Goal: Transaction & Acquisition: Subscribe to service/newsletter

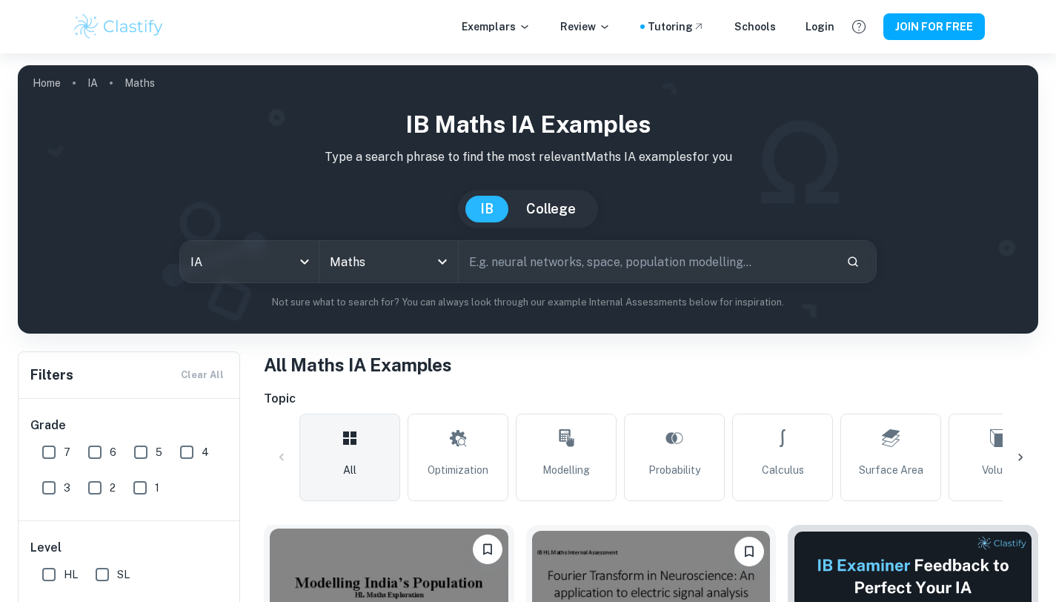
scroll to position [478, 0]
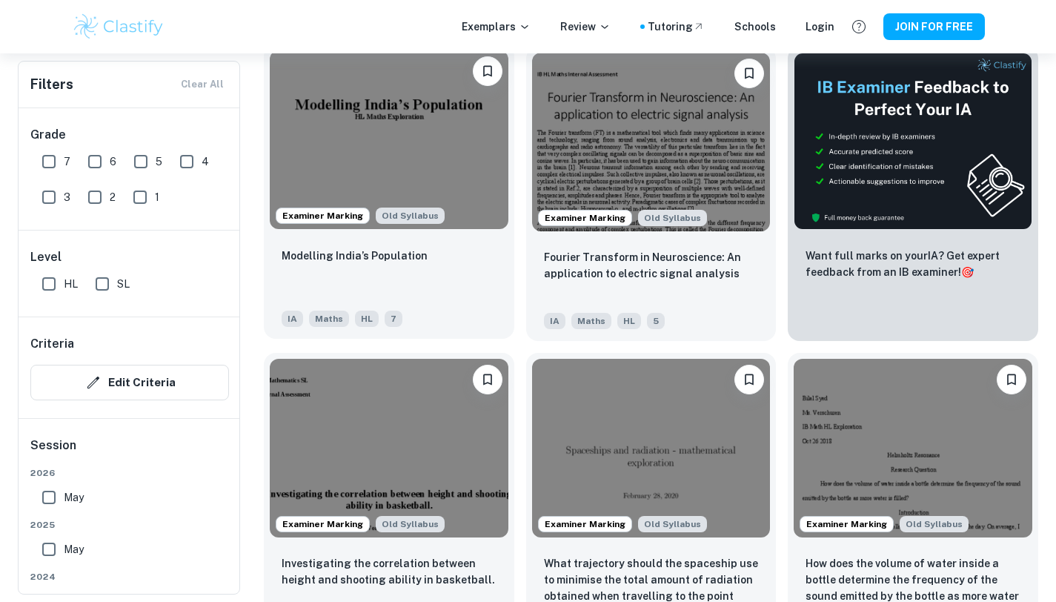
click at [476, 216] on img at bounding box center [389, 139] width 239 height 179
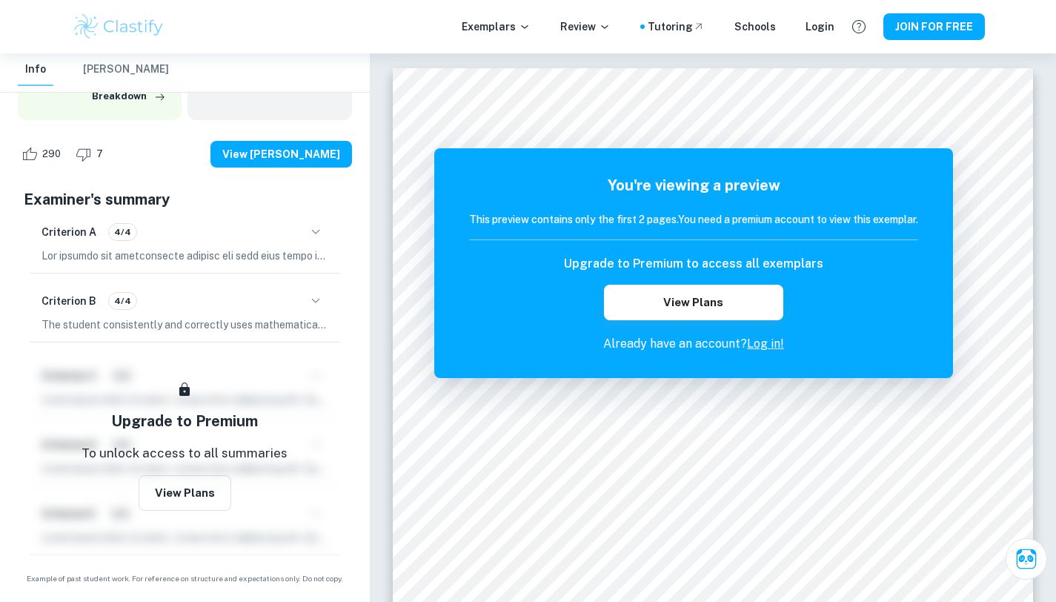
click at [498, 36] on div "Exemplars Review Tutoring Schools Login JOIN FOR FREE" at bounding box center [528, 27] width 948 height 30
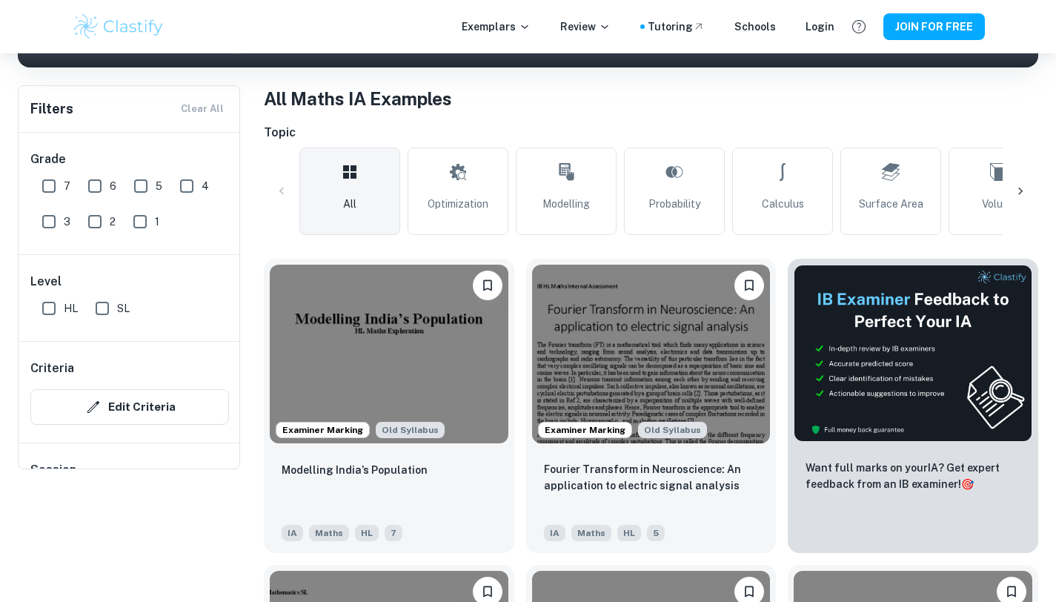
scroll to position [132, 0]
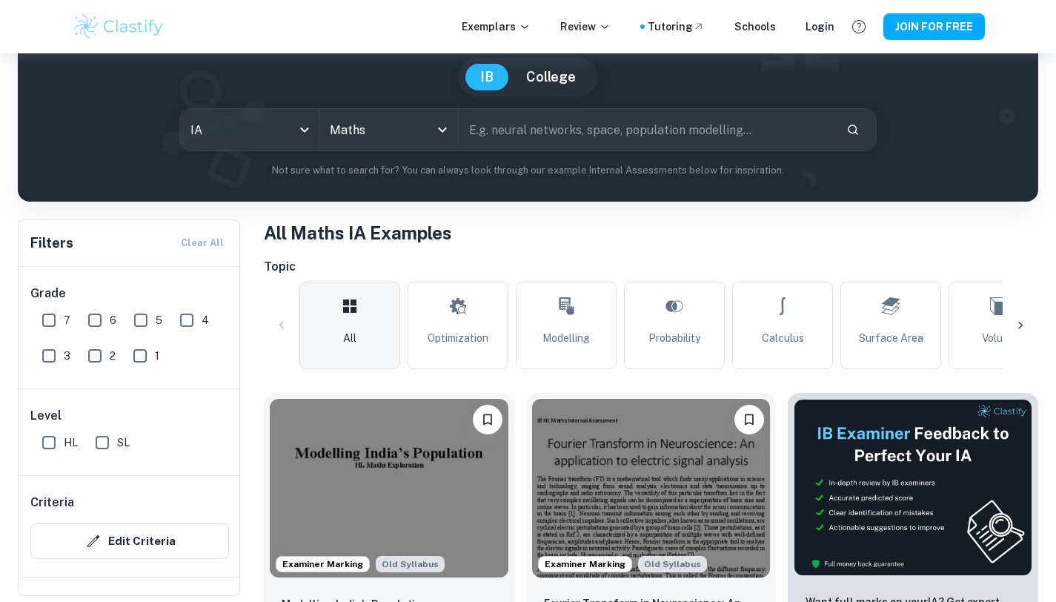
click at [525, 133] on input "text" at bounding box center [647, 129] width 376 height 41
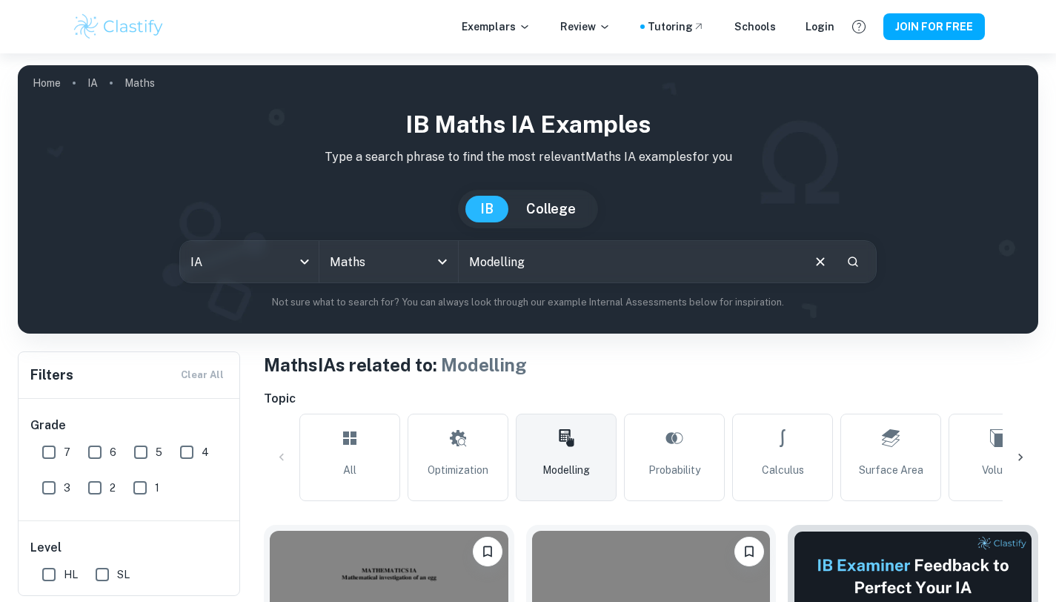
click at [577, 262] on input "Modelling" at bounding box center [630, 261] width 342 height 41
type input "Modelling"
click at [577, 262] on input "Modelling" at bounding box center [630, 261] width 342 height 41
type input "Modelling population"
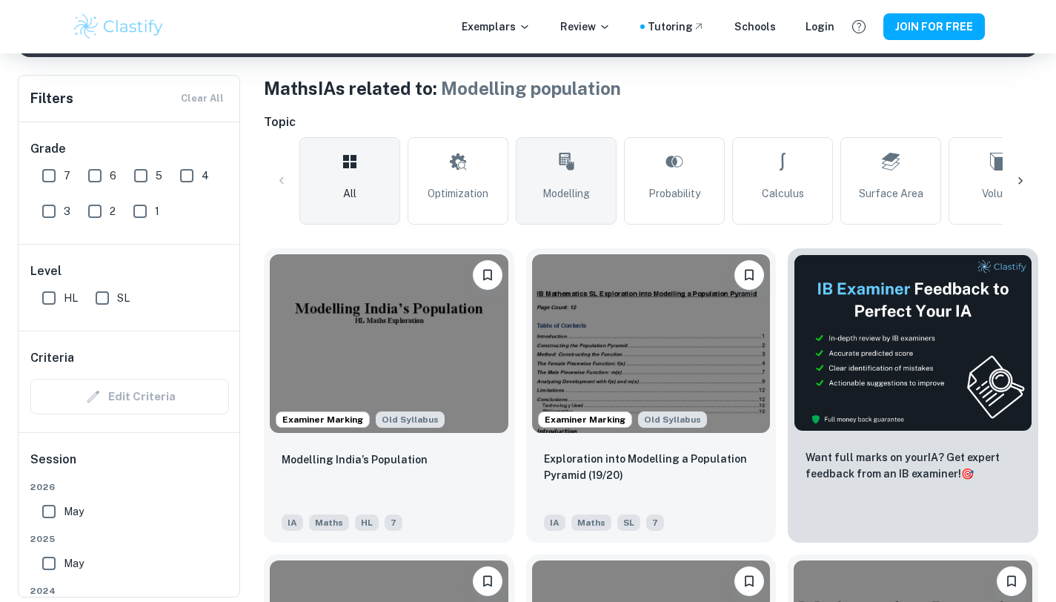
scroll to position [278, 0]
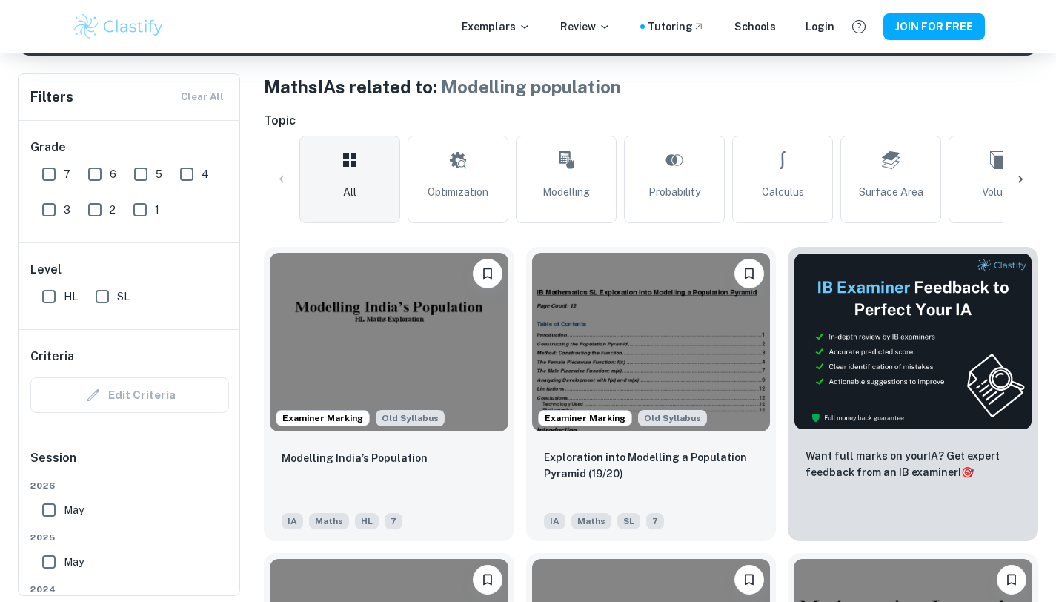
click at [46, 172] on input "7" at bounding box center [49, 174] width 30 height 30
checkbox input "true"
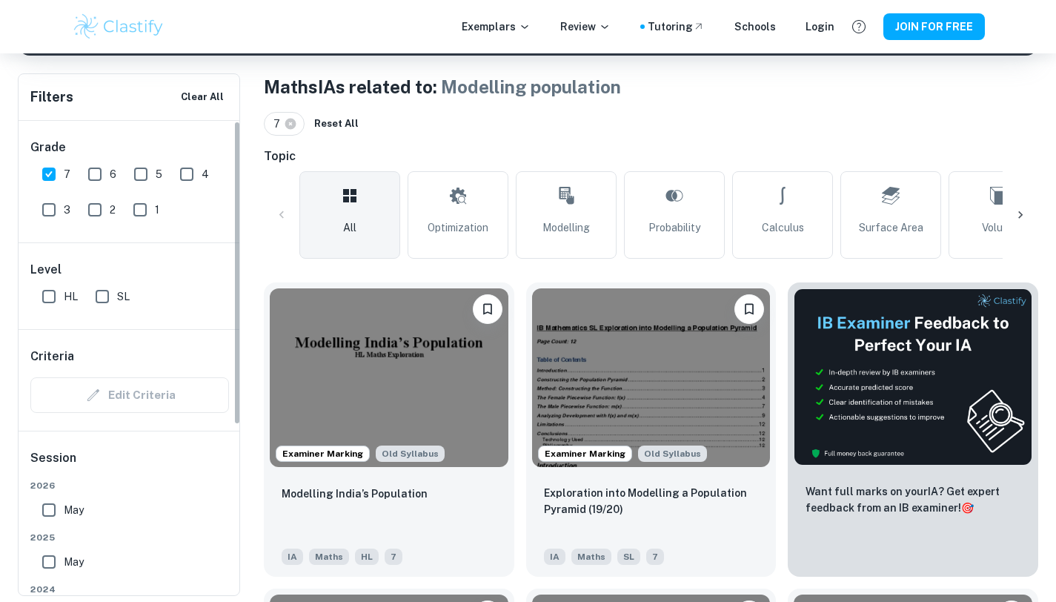
click at [93, 172] on input "6" at bounding box center [95, 174] width 30 height 30
checkbox input "true"
click at [41, 287] on input "HL" at bounding box center [49, 297] width 30 height 30
checkbox input "true"
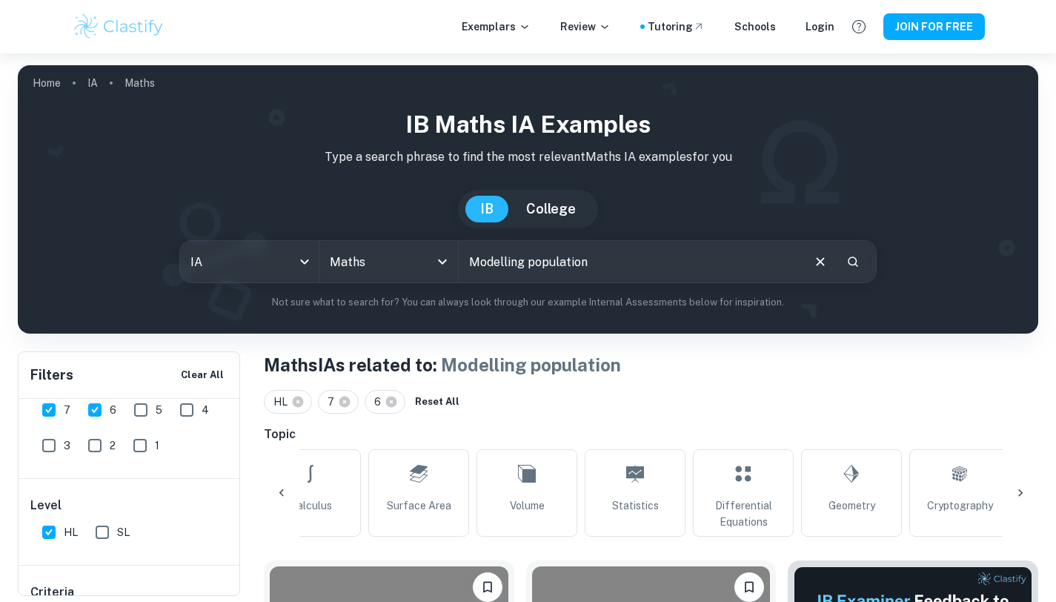
scroll to position [0, 482]
drag, startPoint x: 640, startPoint y: 268, endPoint x: 528, endPoint y: 269, distance: 111.9
click at [528, 269] on input "Modelling population" at bounding box center [630, 261] width 342 height 41
type input "Modelling"
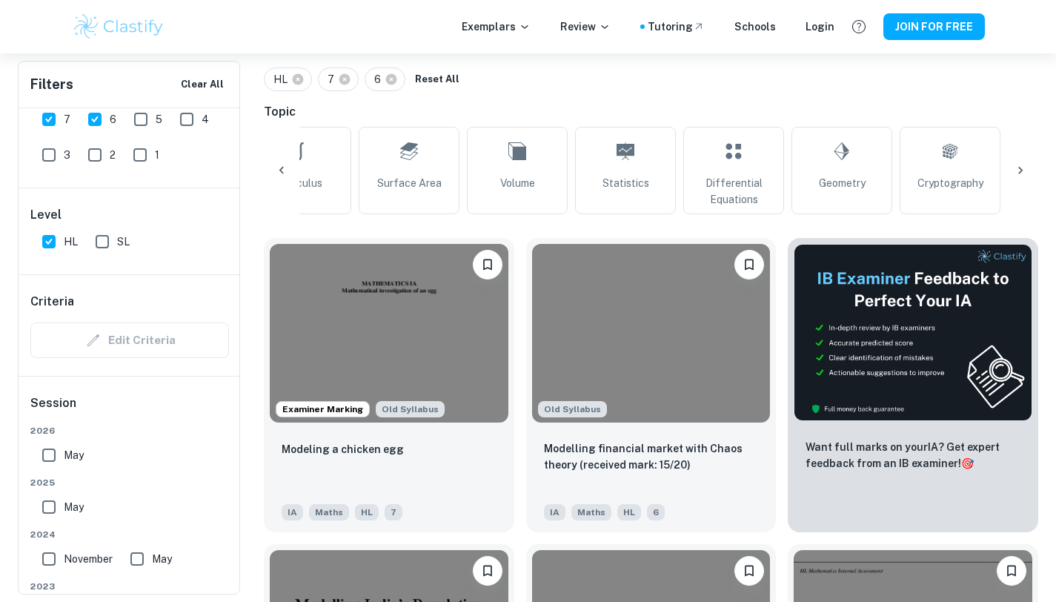
scroll to position [323, 0]
click at [939, 35] on button "JOIN FOR FREE" at bounding box center [933, 26] width 101 height 27
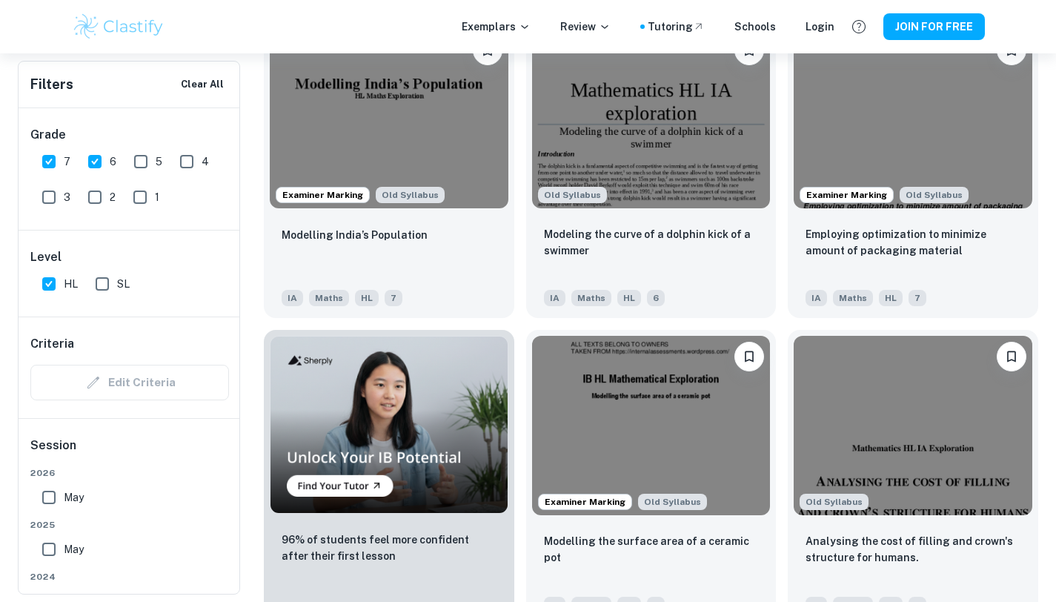
scroll to position [830, 0]
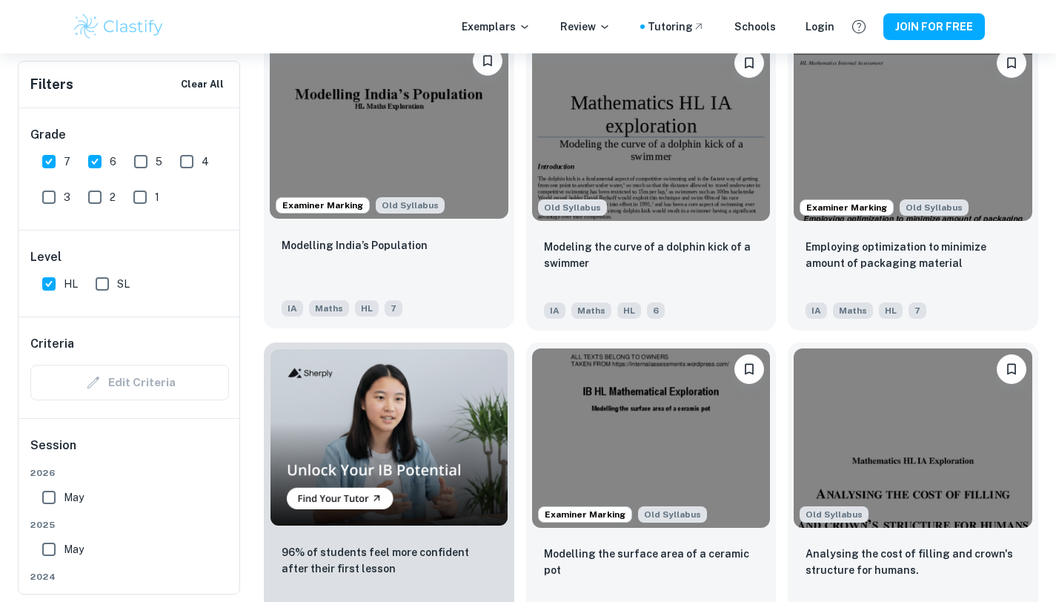
click at [347, 113] on img at bounding box center [389, 129] width 239 height 179
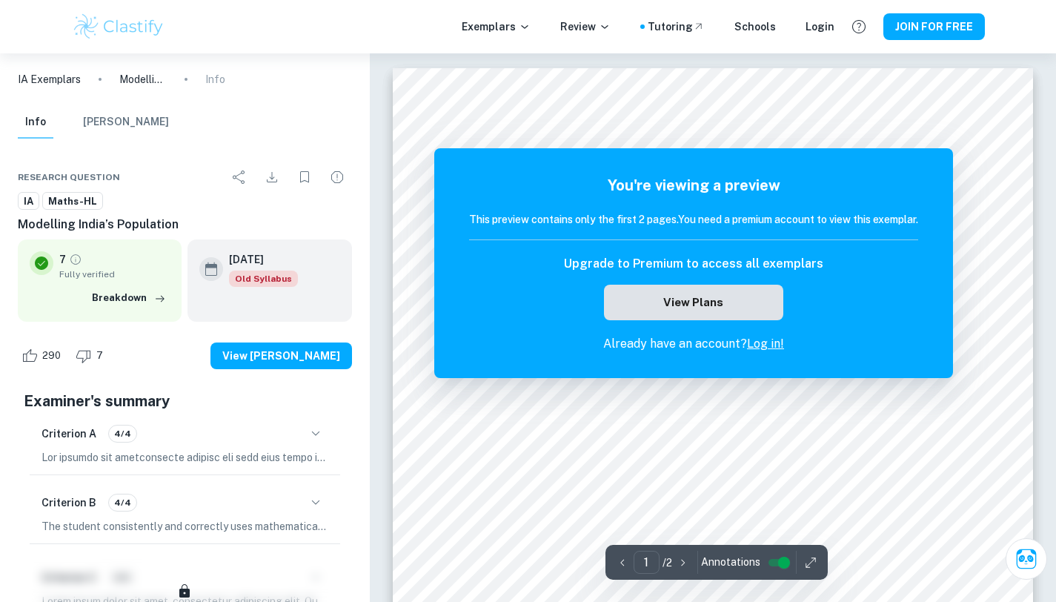
click at [688, 310] on button "View Plans" at bounding box center [693, 302] width 179 height 36
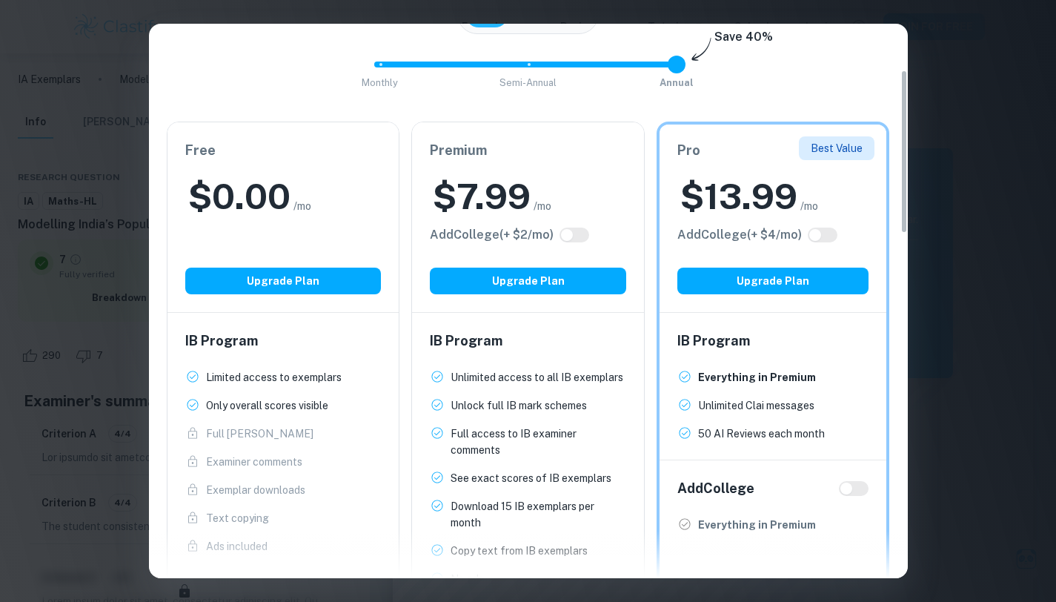
scroll to position [158, 0]
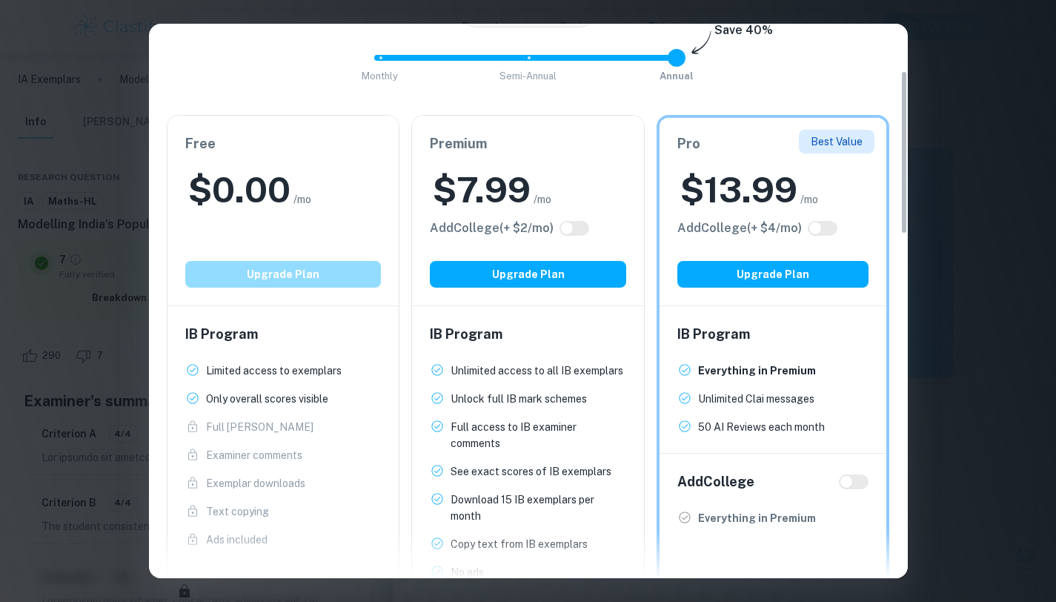
click at [305, 267] on button "Upgrade Plan" at bounding box center [283, 274] width 196 height 27
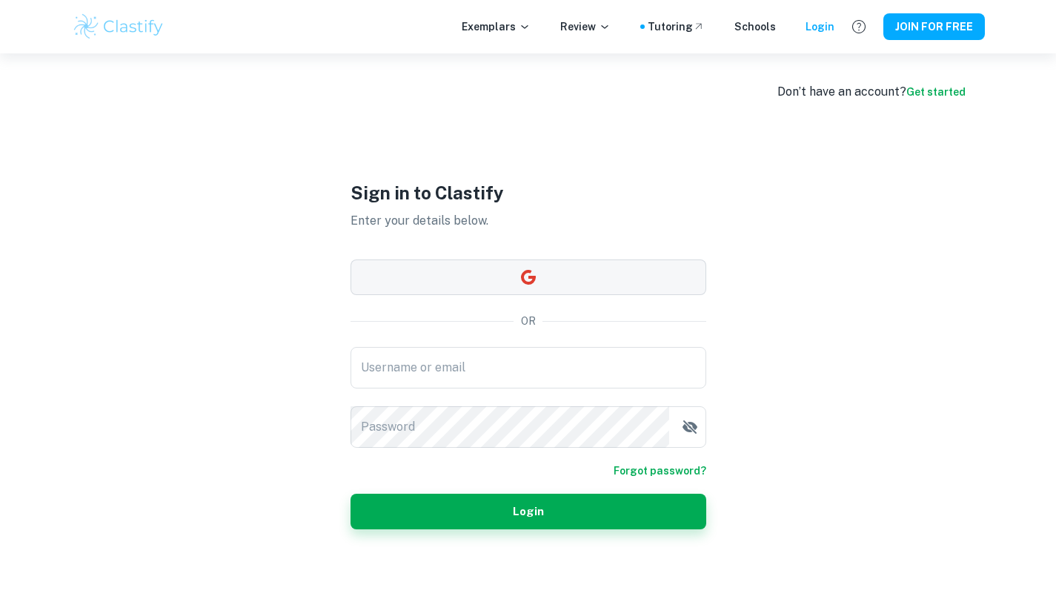
click at [541, 270] on button "button" at bounding box center [528, 277] width 356 height 36
click at [576, 283] on button "button" at bounding box center [528, 277] width 356 height 36
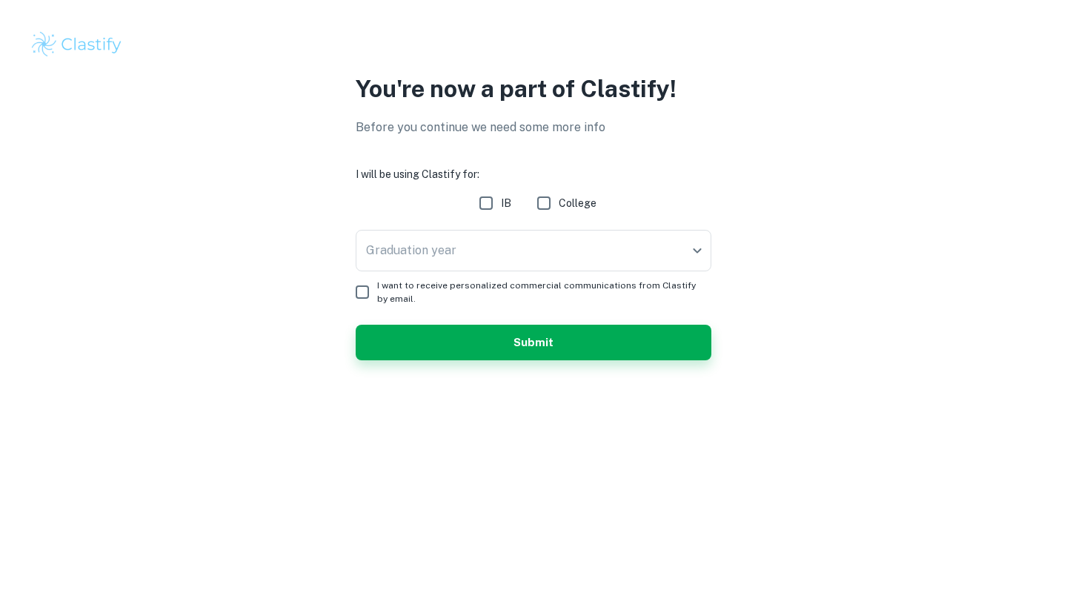
click at [490, 209] on input "IB" at bounding box center [486, 203] width 30 height 30
checkbox input "true"
click at [506, 250] on body "We value your privacy We use cookies to enhance your browsing experience, serve…" at bounding box center [533, 301] width 1067 height 602
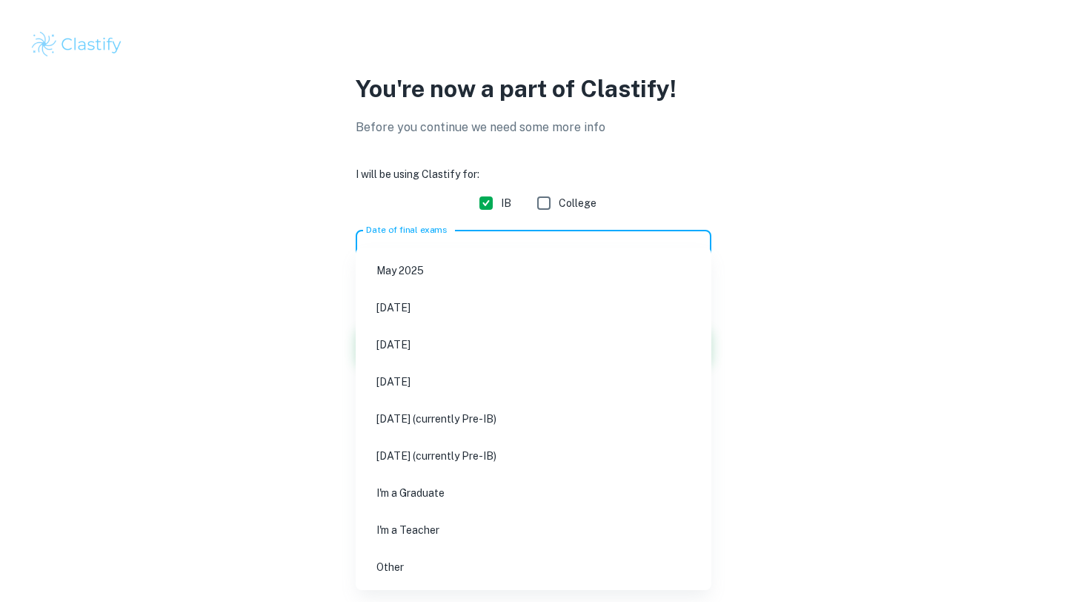
click at [485, 355] on li "May 2026" at bounding box center [534, 344] width 344 height 34
type input "M26"
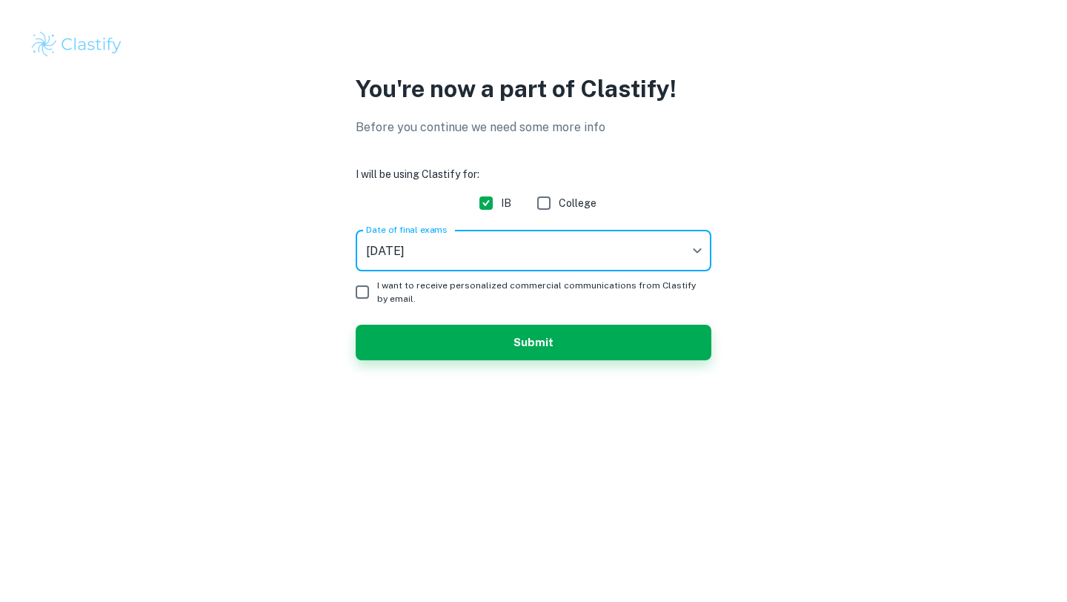
click at [479, 372] on div "You're now a part of Clastify! Before you continue we need some more info I wil…" at bounding box center [533, 224] width 948 height 307
click at [486, 360] on div "You're now a part of Clastify! Before you continue we need some more info I wil…" at bounding box center [533, 224] width 948 height 307
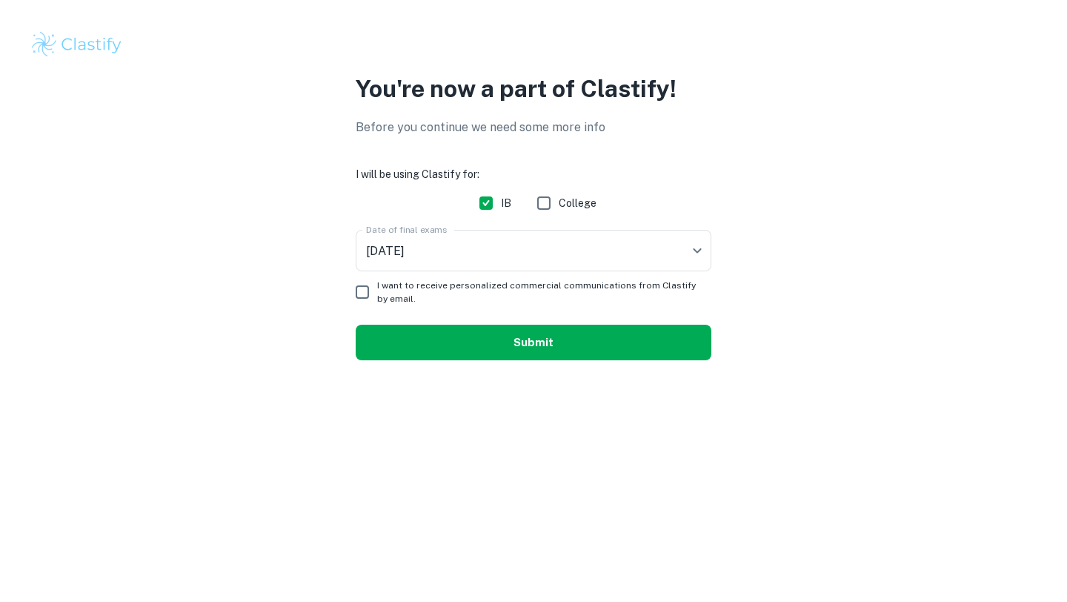
click at [489, 339] on button "Submit" at bounding box center [534, 342] width 356 height 36
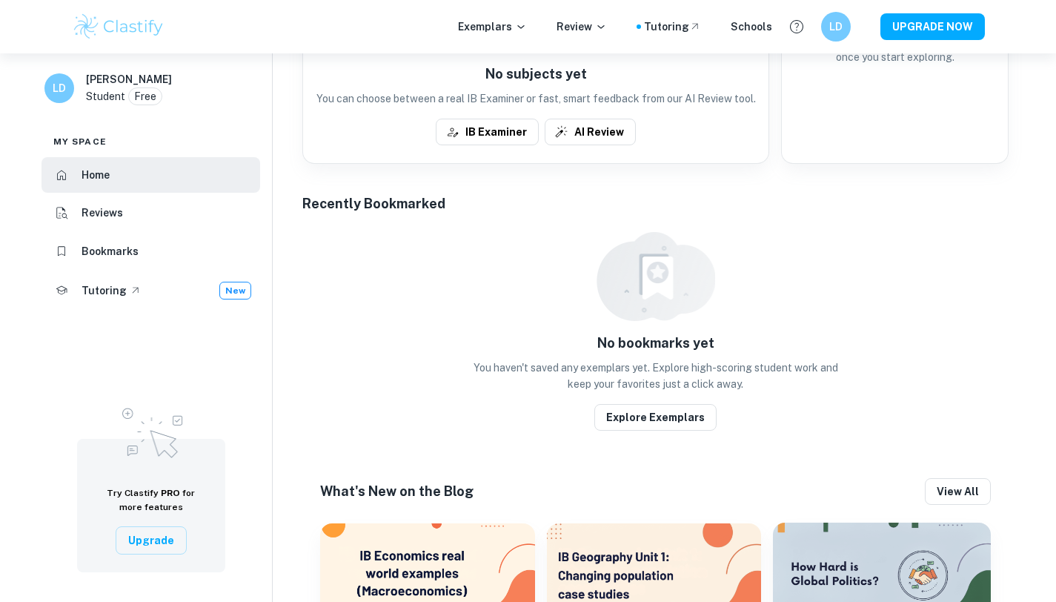
scroll to position [716, 0]
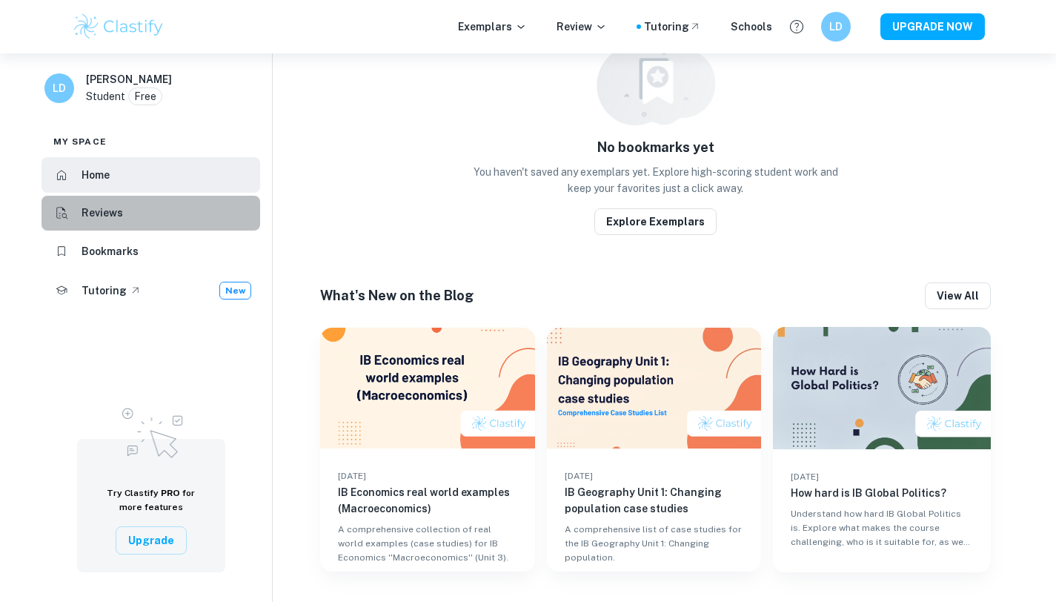
click at [175, 199] on li "Reviews" at bounding box center [150, 214] width 219 height 36
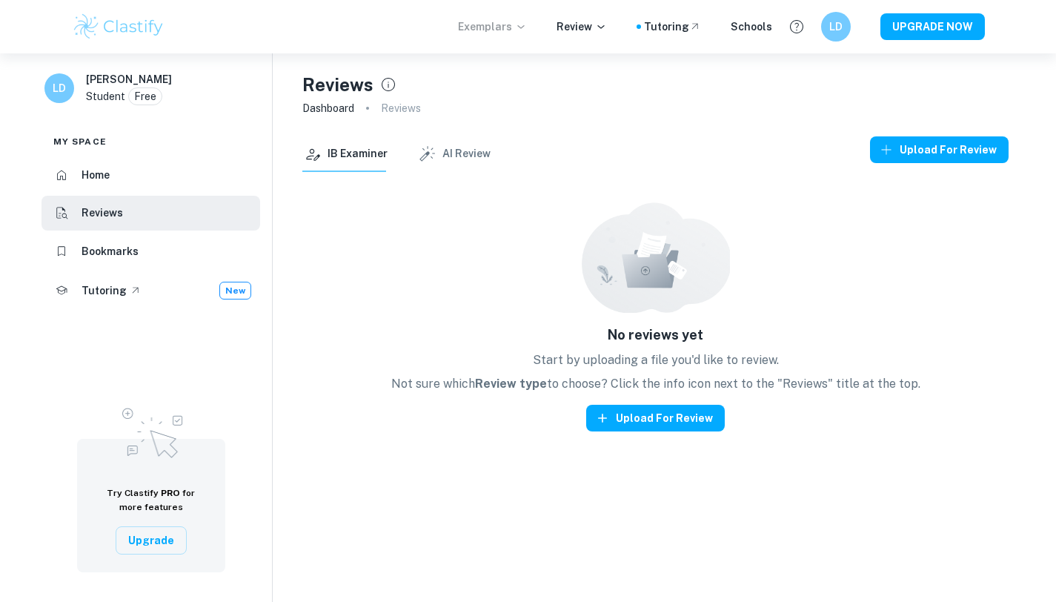
click at [497, 33] on p "Exemplars" at bounding box center [492, 27] width 69 height 16
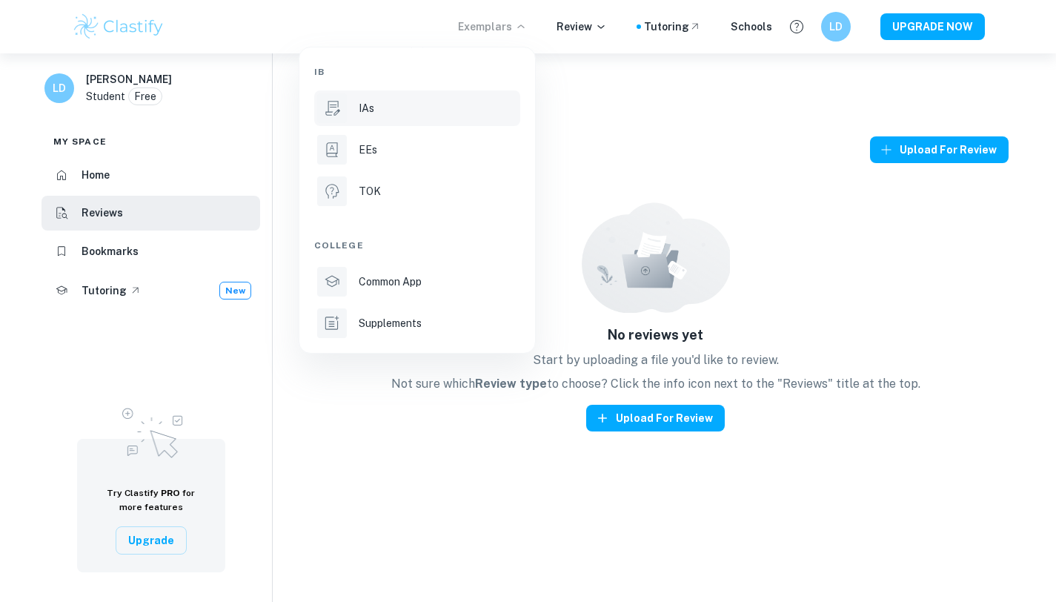
click at [390, 101] on div "IAs" at bounding box center [438, 108] width 159 height 16
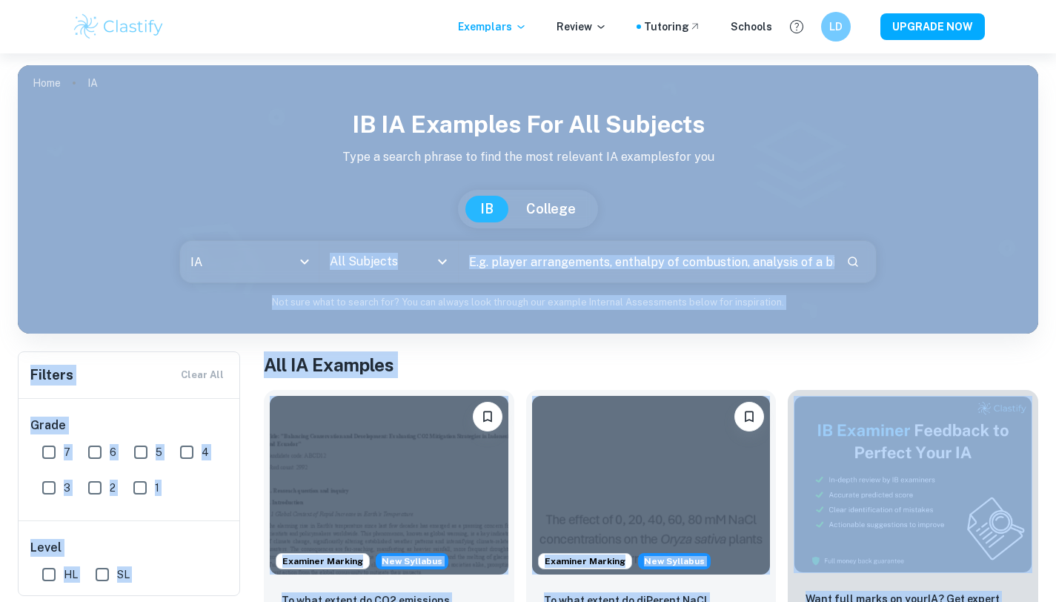
drag, startPoint x: 382, startPoint y: 135, endPoint x: 450, endPoint y: 213, distance: 102.9
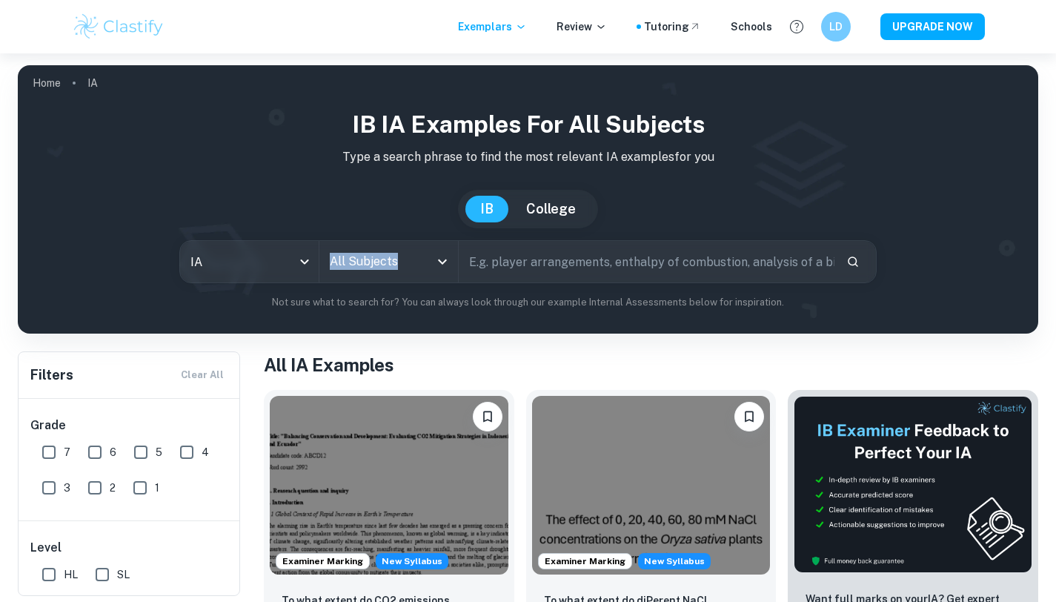
drag, startPoint x: 450, startPoint y: 213, endPoint x: 496, endPoint y: 261, distance: 66.5
click at [496, 261] on div "IB IA examples for all subjects Type a search phrase to find the most relevant …" at bounding box center [528, 208] width 996 height 203
click at [496, 261] on input "text" at bounding box center [647, 261] width 376 height 41
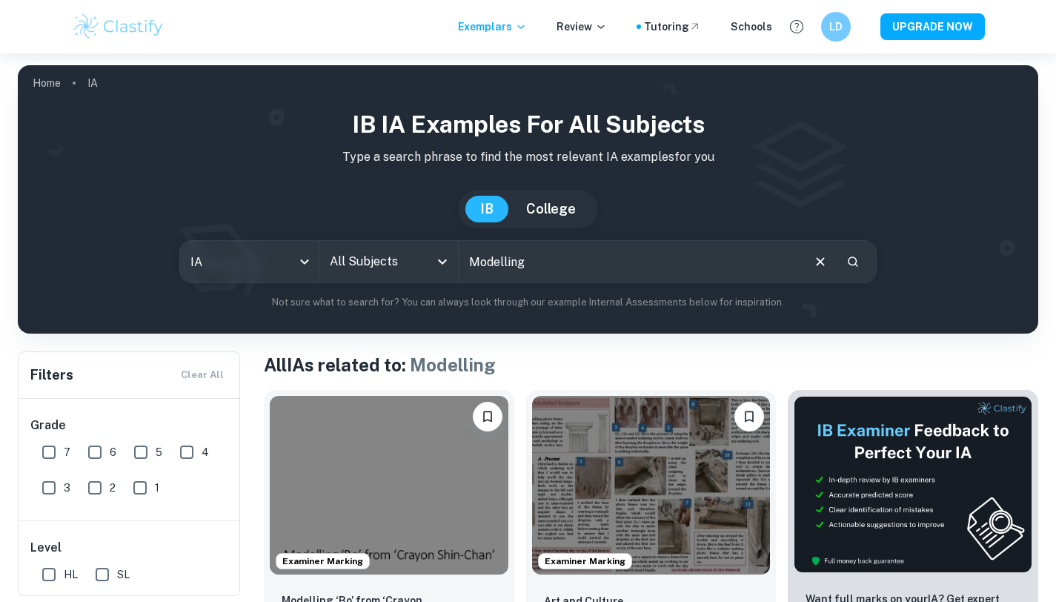
click at [539, 259] on input "Modelling" at bounding box center [630, 261] width 342 height 41
type input "Modelling india"
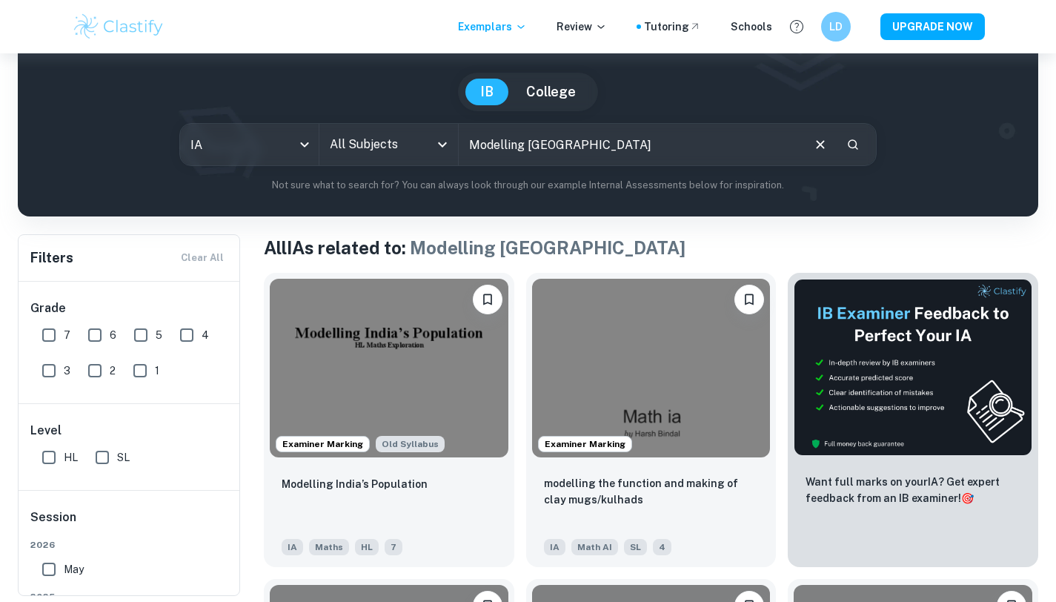
scroll to position [153, 0]
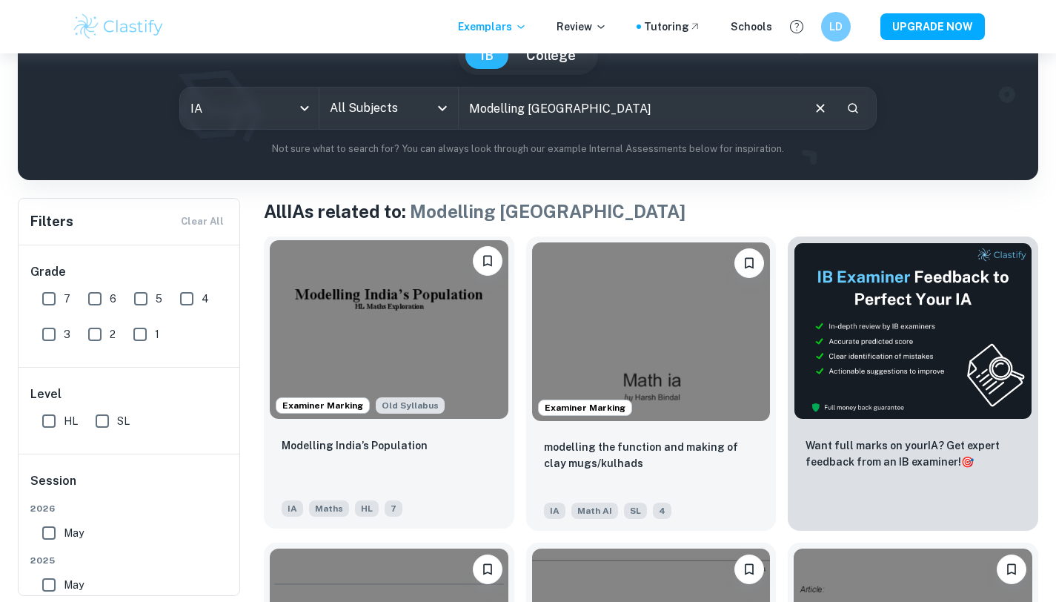
click at [351, 353] on img at bounding box center [389, 329] width 239 height 179
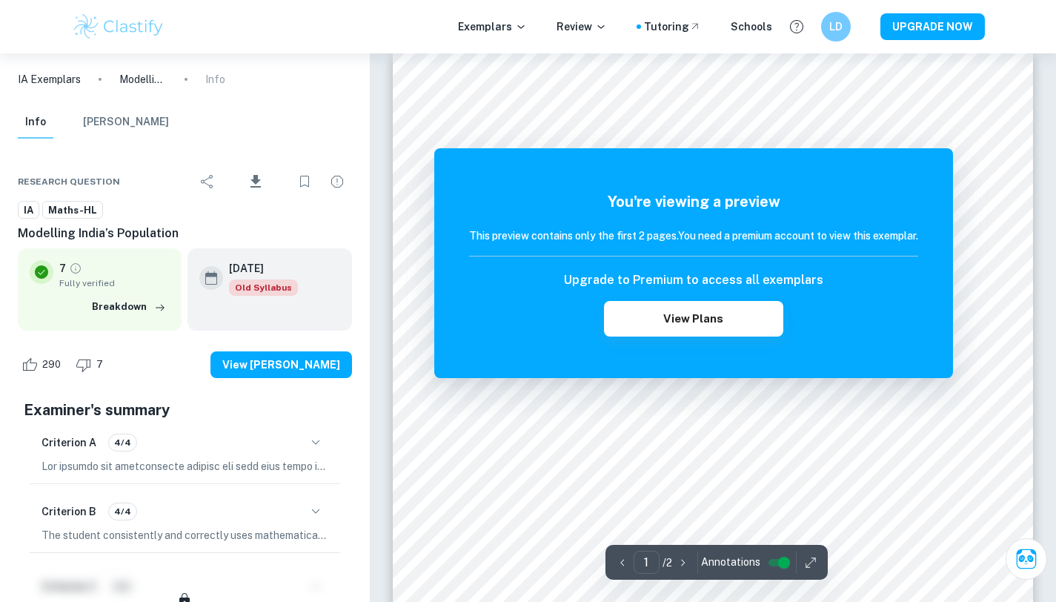
scroll to position [63, 0]
click at [733, 329] on button "View Plans" at bounding box center [693, 319] width 179 height 36
click at [257, 184] on icon "Download" at bounding box center [256, 182] width 18 height 18
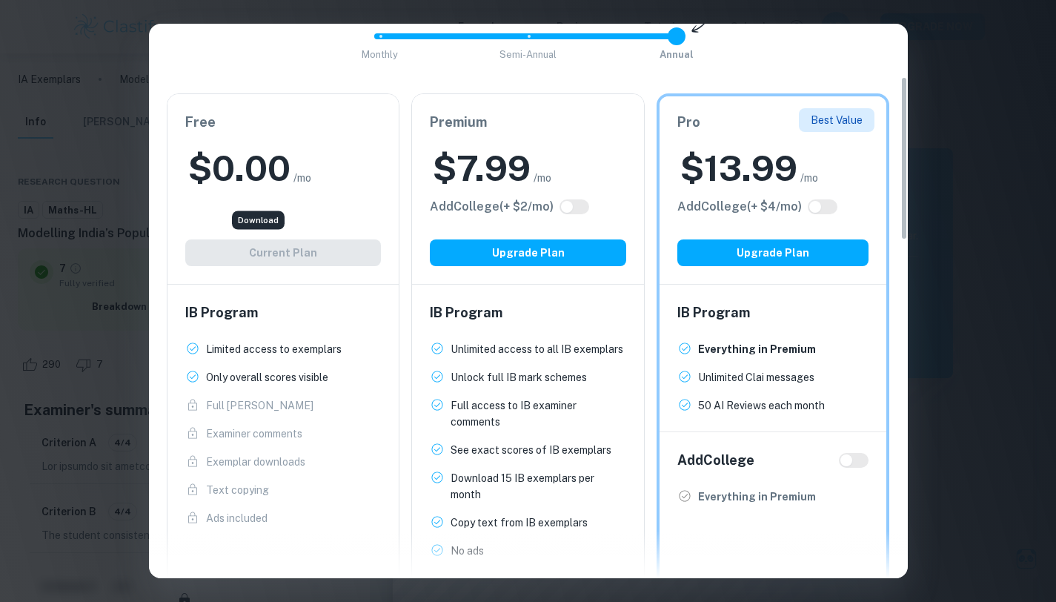
scroll to position [0, 0]
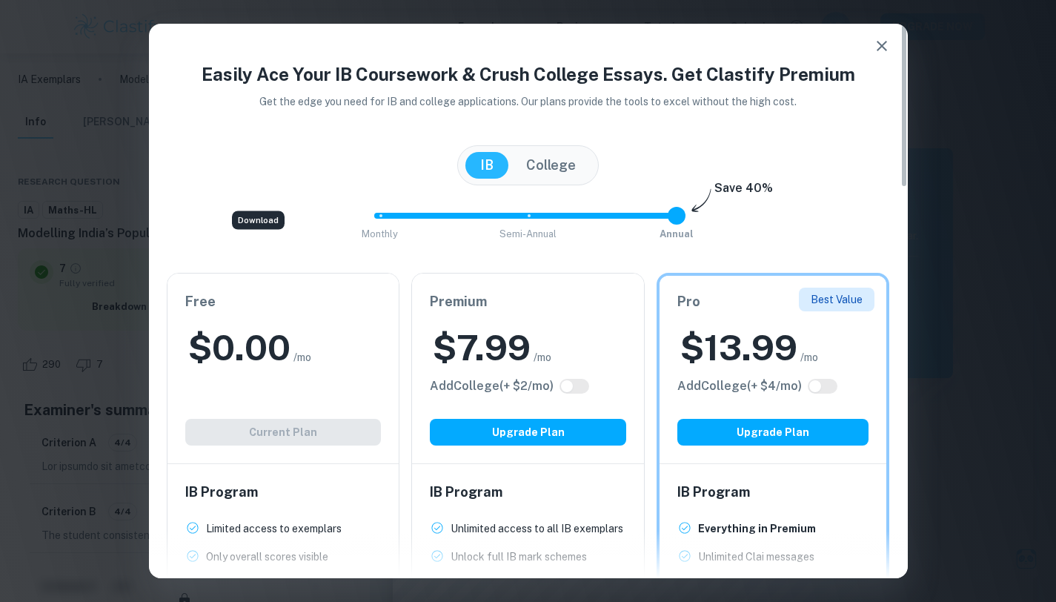
click at [884, 49] on icon "button" at bounding box center [881, 46] width 10 height 10
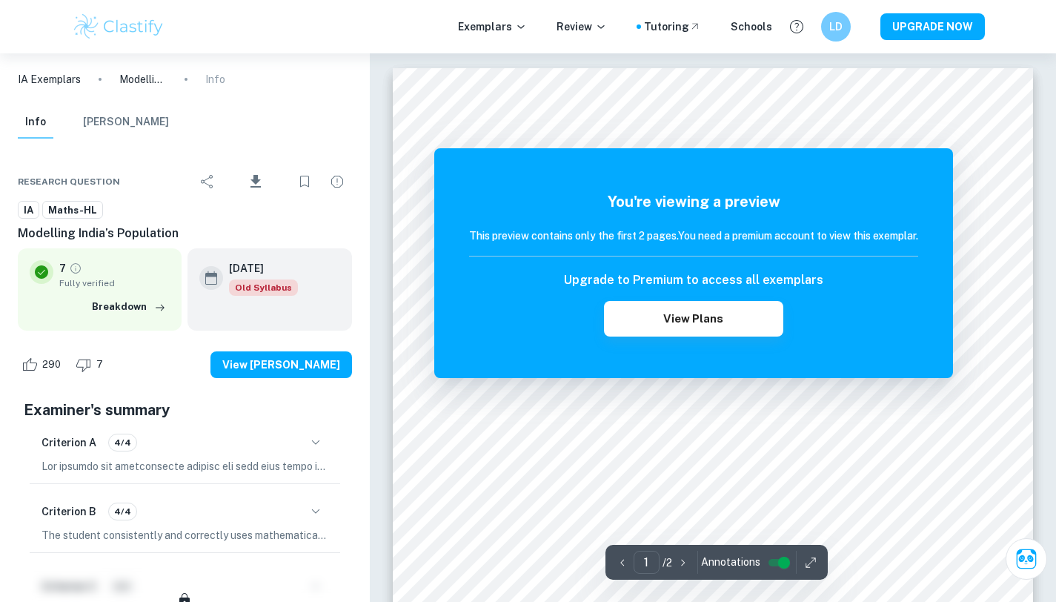
click at [716, 362] on div "You're viewing a preview This preview contains only the first 2 pages. You need…" at bounding box center [693, 263] width 519 height 230
click at [713, 344] on div "You're viewing a preview This preview contains only the first 2 pages. You need…" at bounding box center [693, 263] width 519 height 230
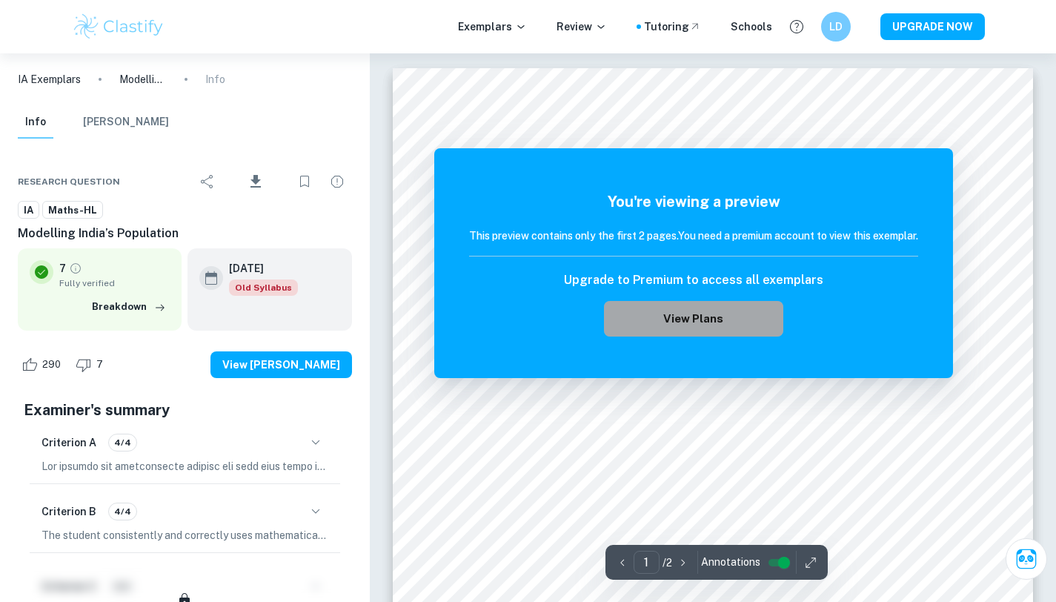
click at [706, 305] on button "View Plans" at bounding box center [693, 319] width 179 height 36
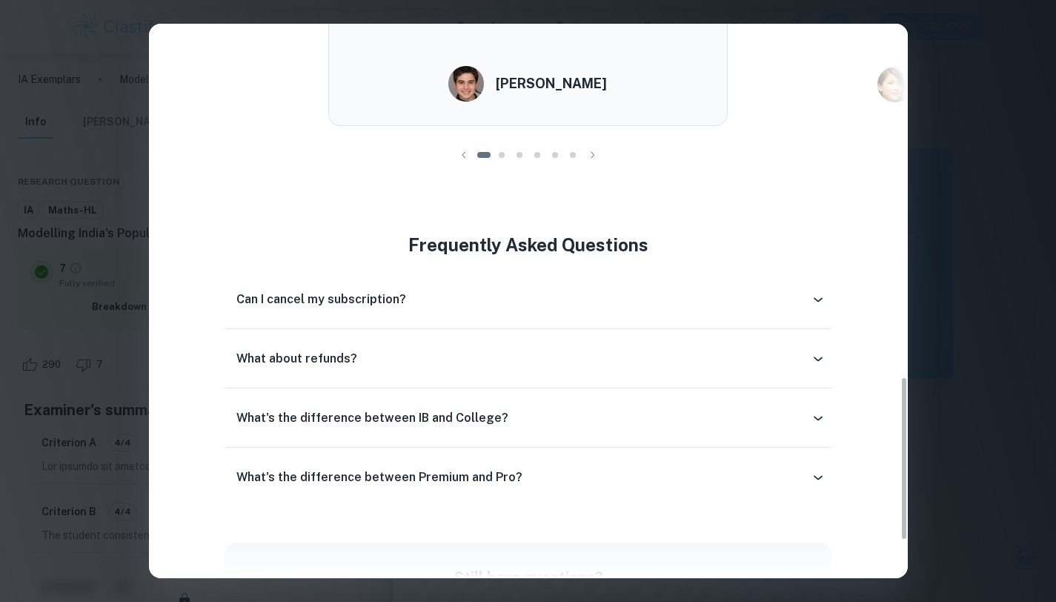
scroll to position [1188, 0]
click at [808, 370] on div "What about refunds?" at bounding box center [527, 358] width 607 height 36
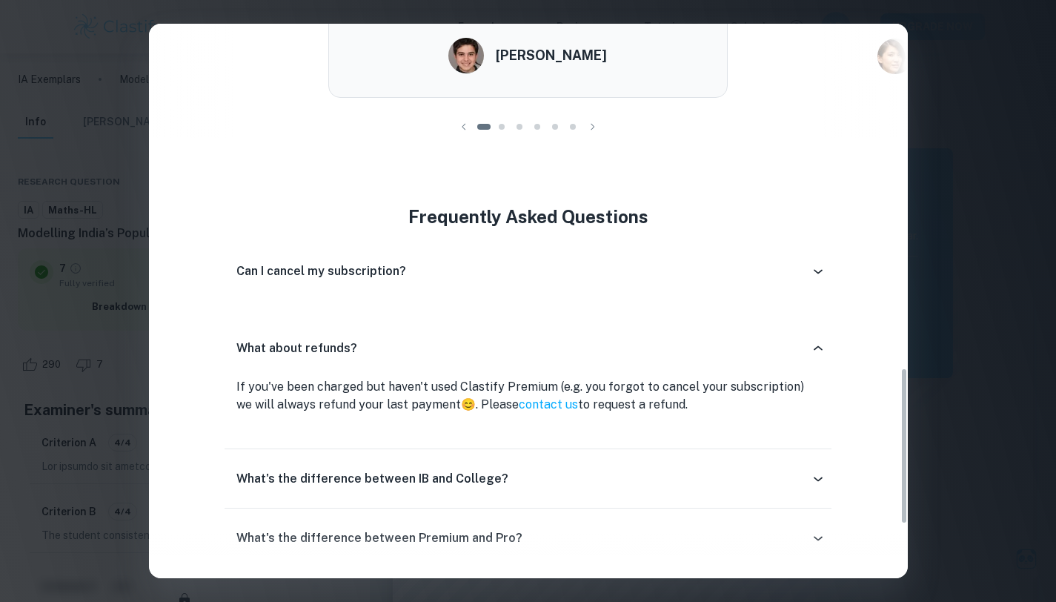
scroll to position [1234, 0]
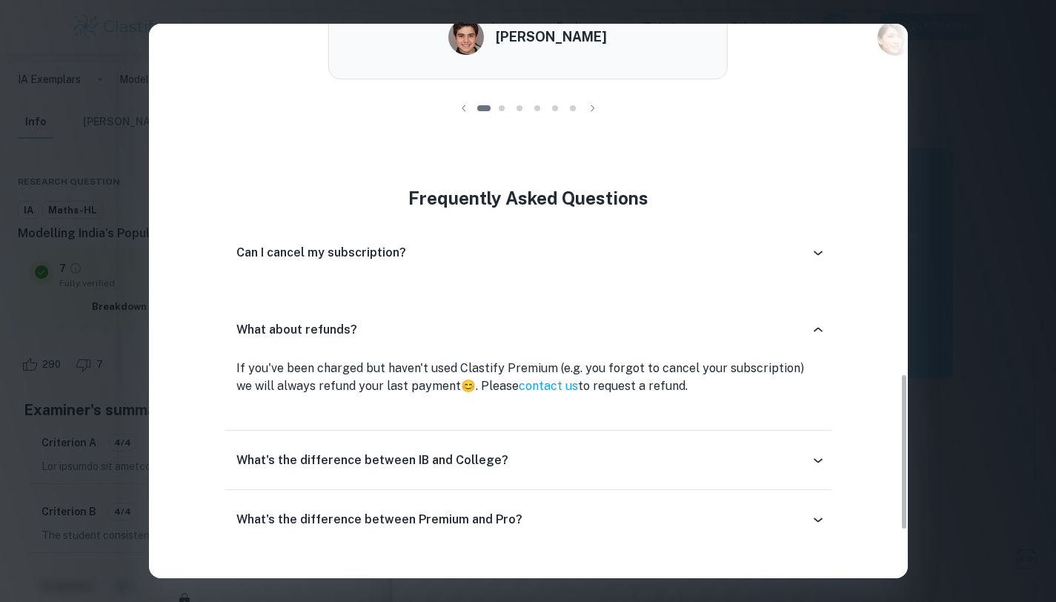
click at [813, 330] on icon at bounding box center [817, 329] width 15 height 15
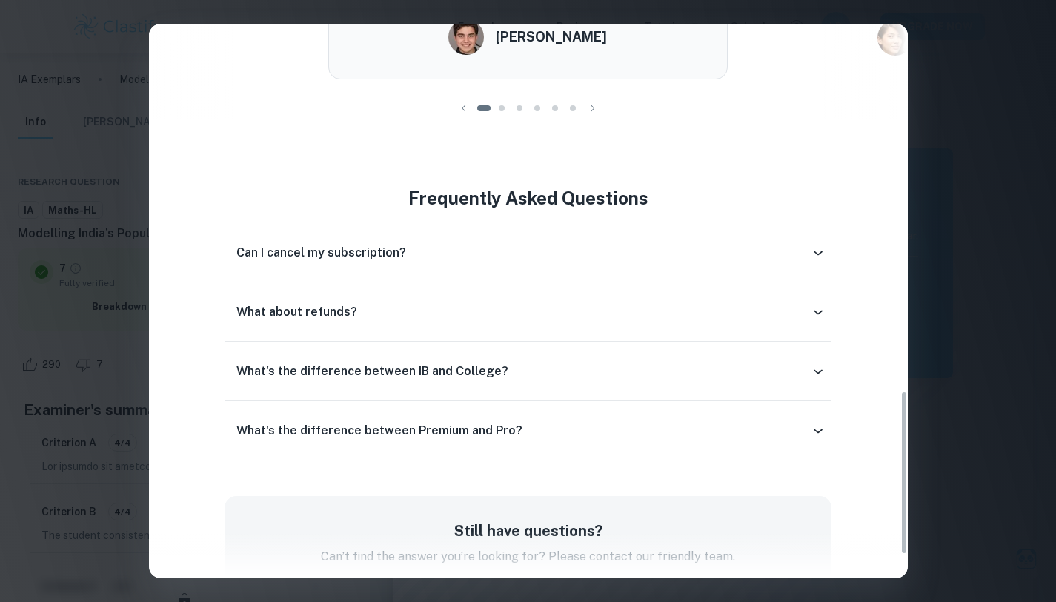
click at [815, 263] on div "Can I cancel my subscription?" at bounding box center [527, 253] width 607 height 36
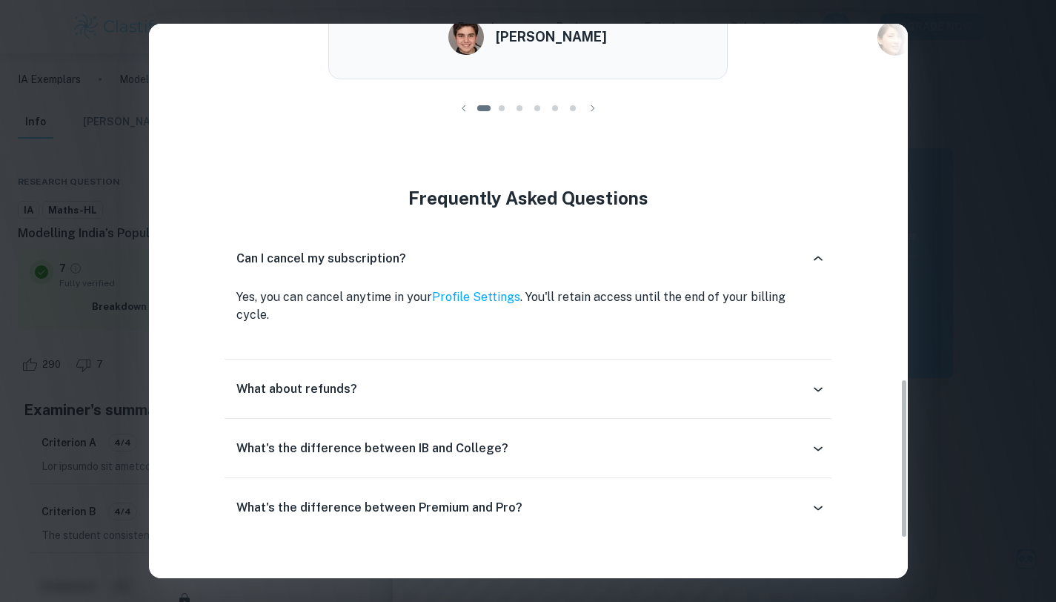
click at [814, 263] on icon at bounding box center [817, 258] width 15 height 15
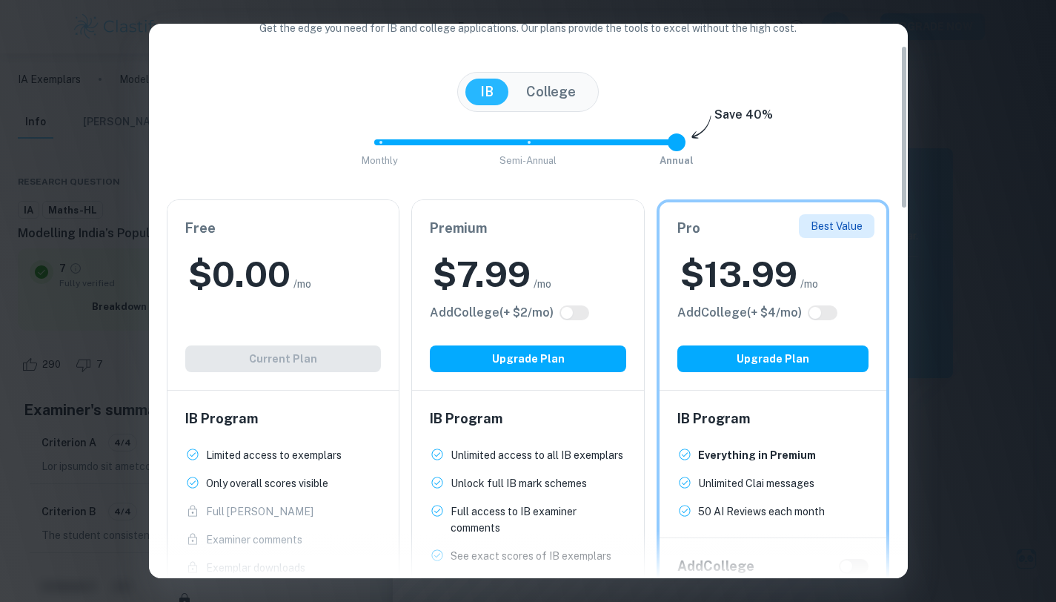
scroll to position [73, 0]
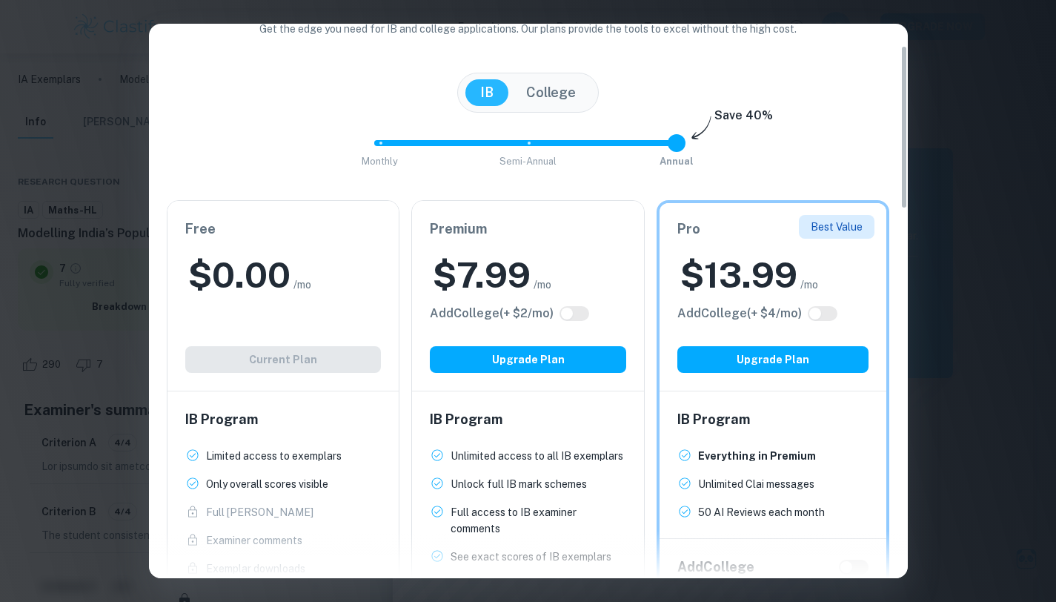
click at [518, 293] on h2 "$ 7.99" at bounding box center [482, 274] width 98 height 47
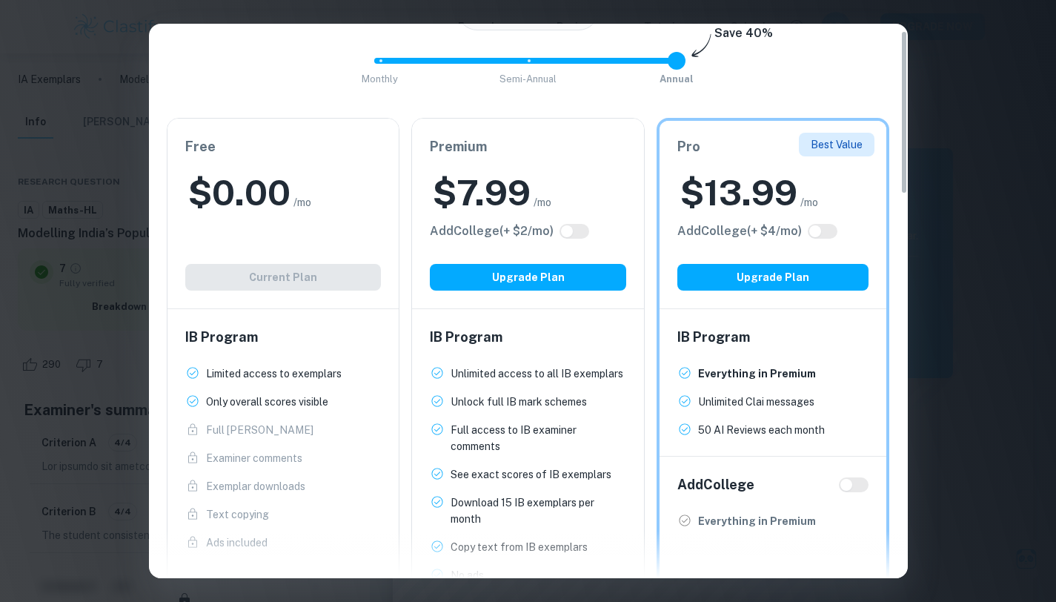
scroll to position [0, 0]
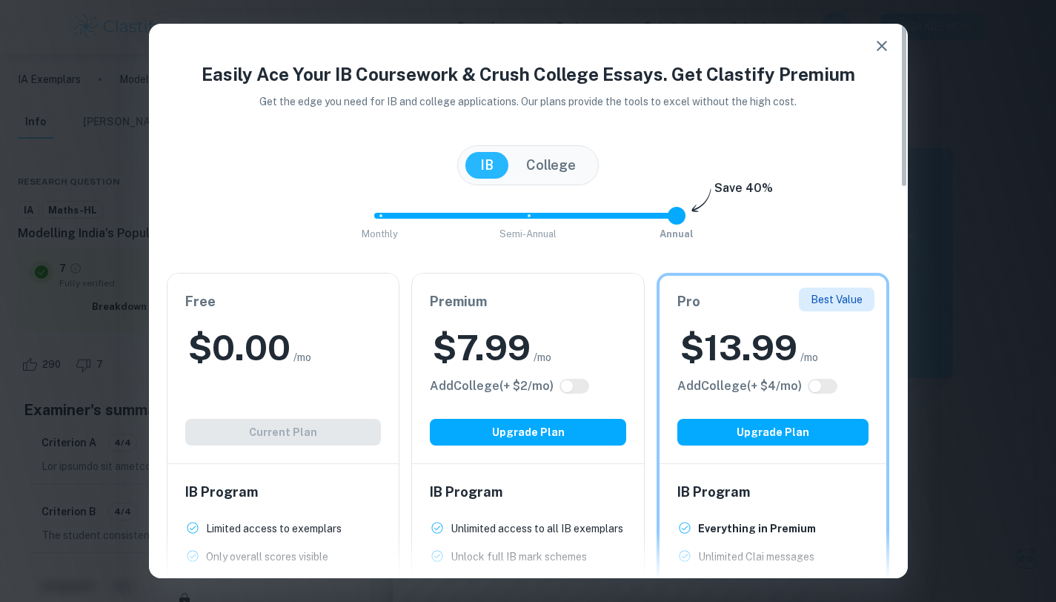
click at [546, 170] on button "College" at bounding box center [550, 165] width 79 height 27
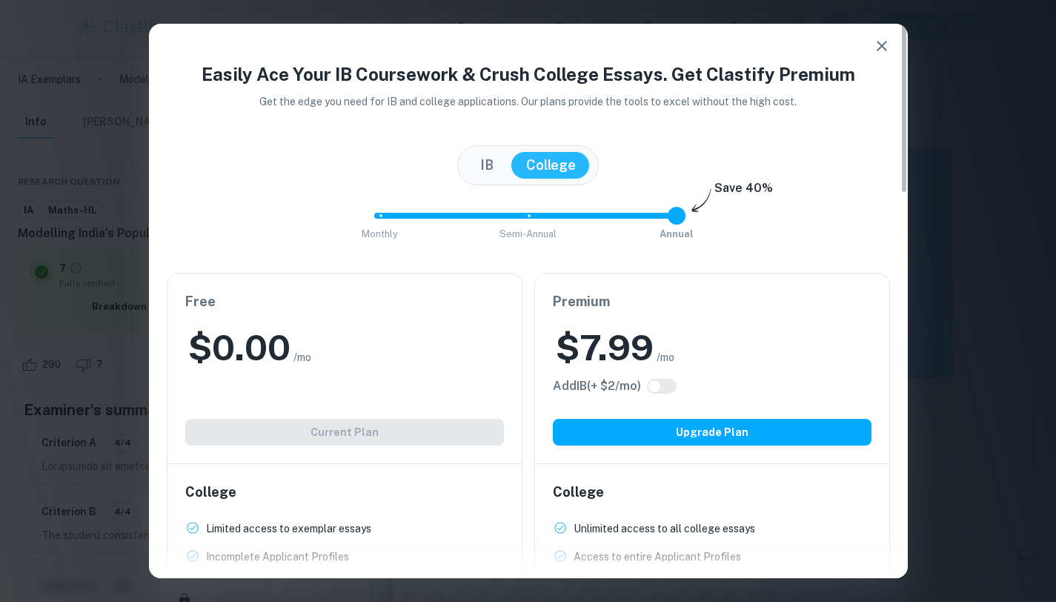
click at [484, 167] on button "IB" at bounding box center [486, 165] width 43 height 27
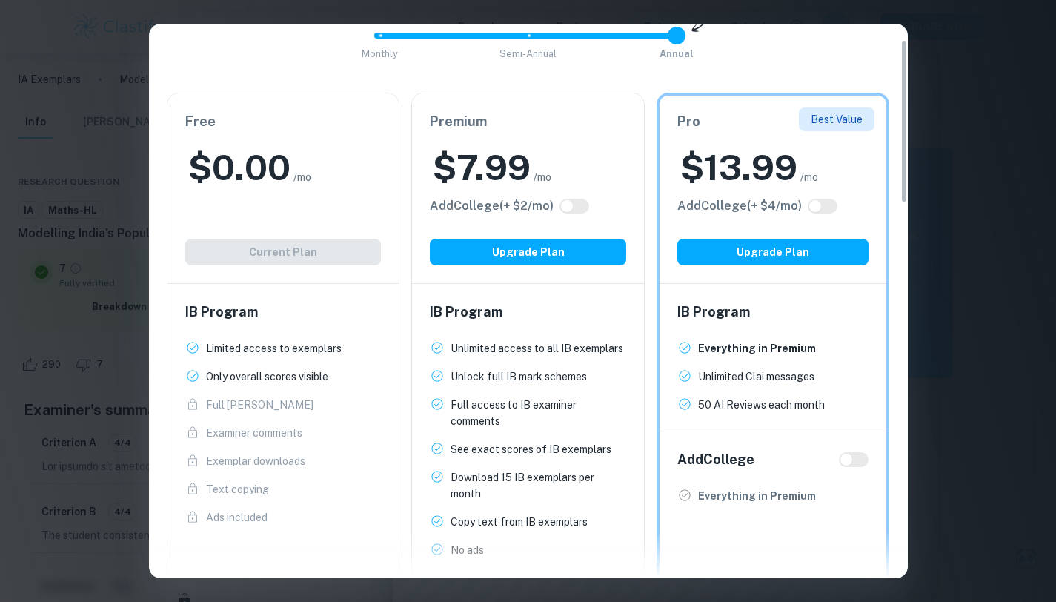
scroll to position [20, 0]
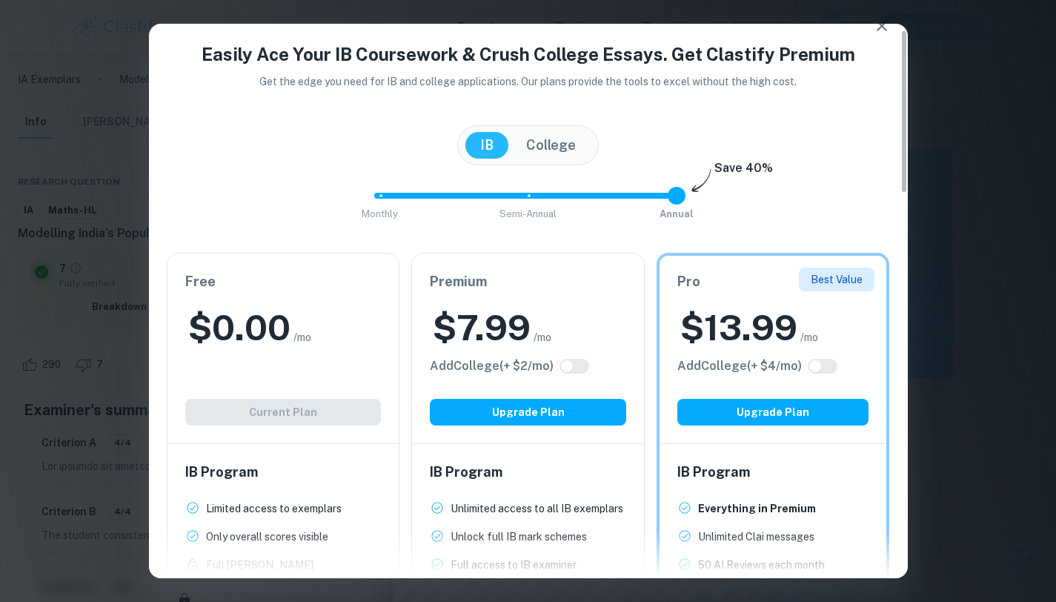
click at [888, 31] on icon "button" at bounding box center [882, 26] width 18 height 18
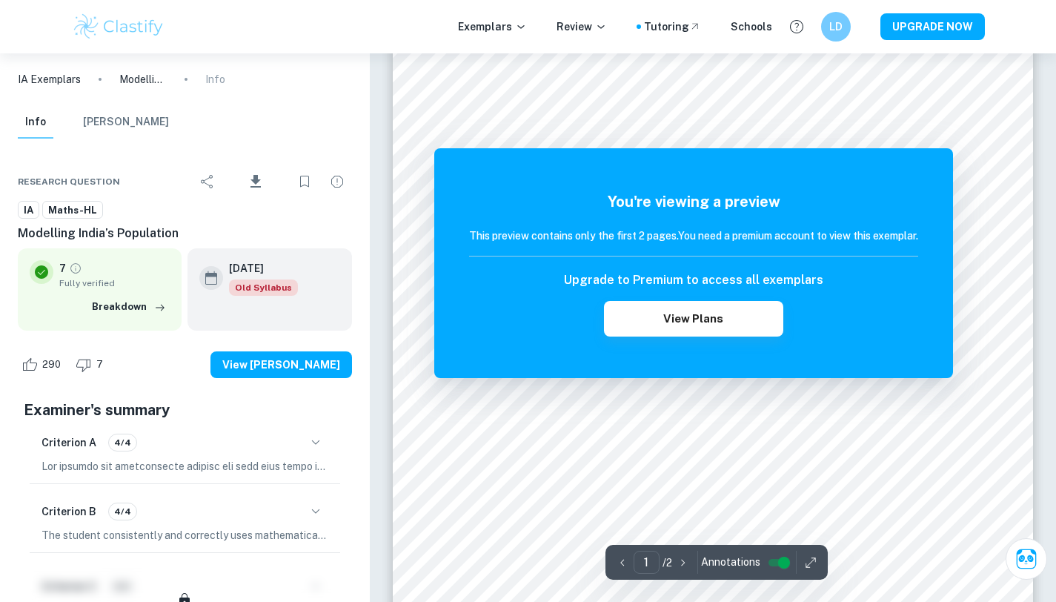
scroll to position [107, 0]
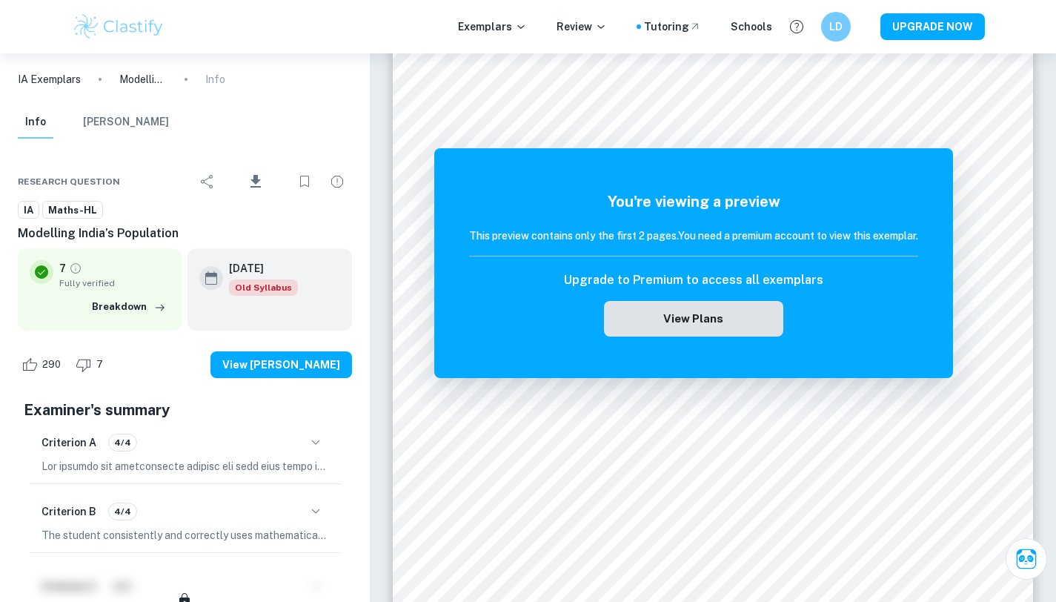
click at [731, 334] on button "View Plans" at bounding box center [693, 319] width 179 height 36
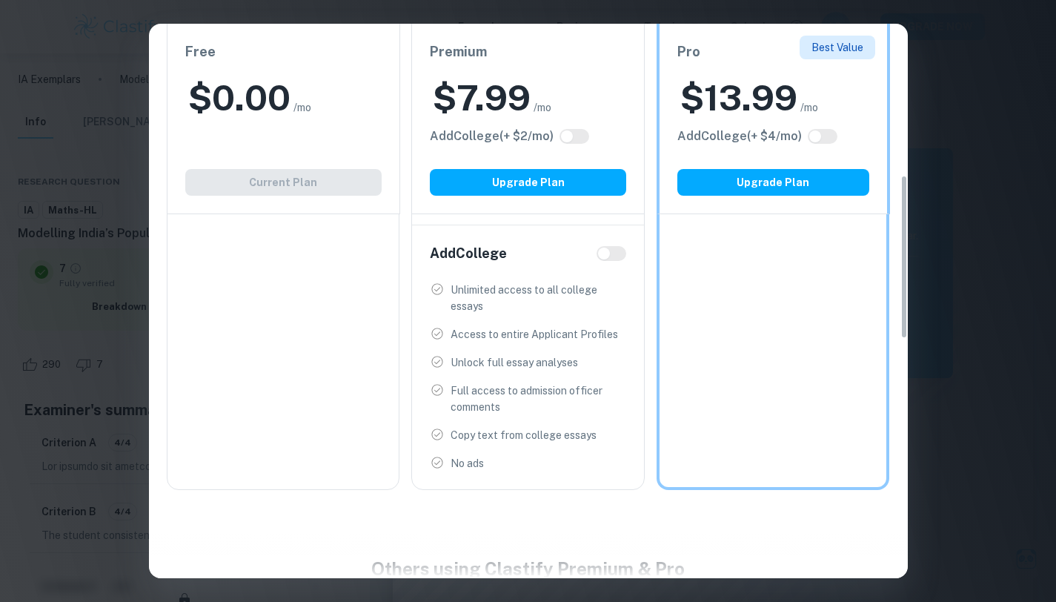
scroll to position [510, 0]
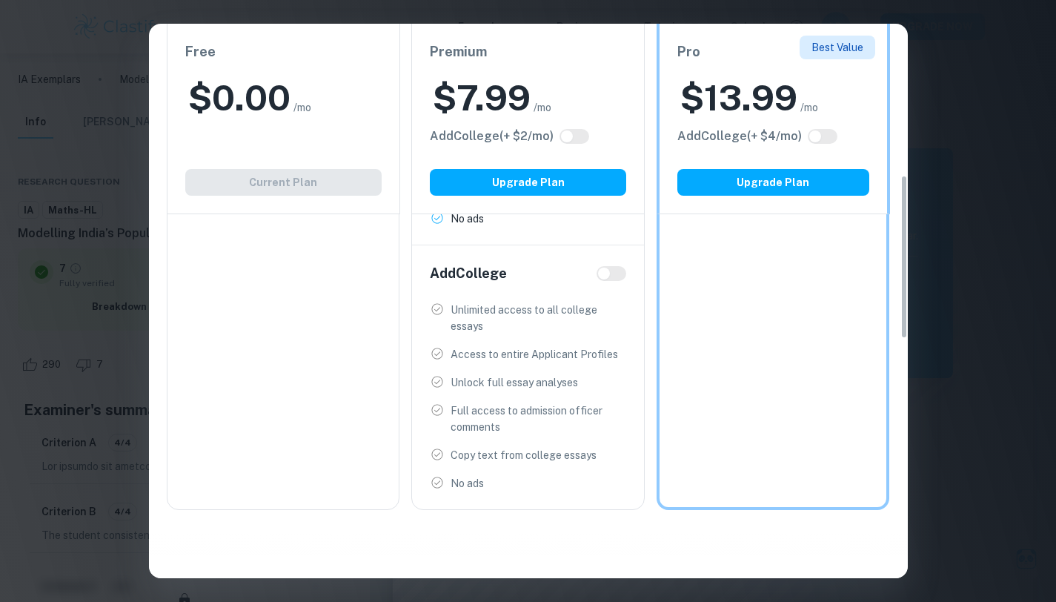
click at [959, 385] on div "Easily Ace Your IB Coursework & Crush College Essays. Get Clastify Premium Get …" at bounding box center [528, 301] width 1056 height 602
